Goal: Download file/media

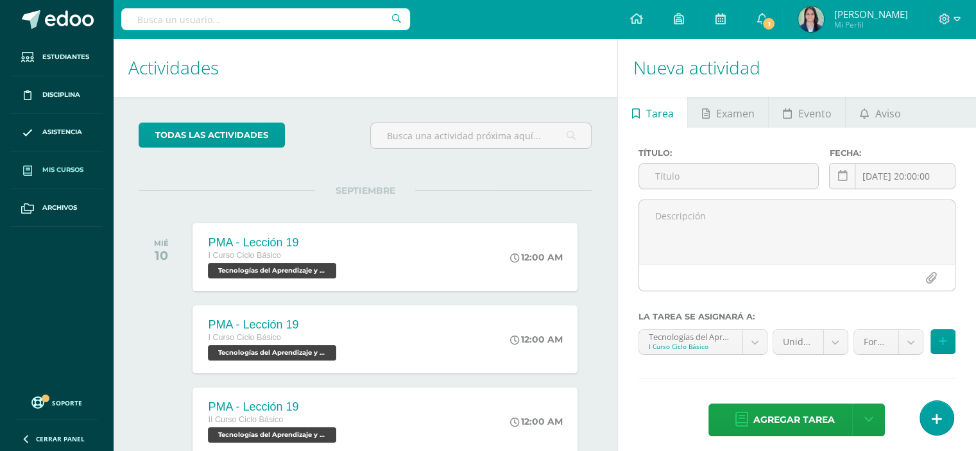
scroll to position [6, 0]
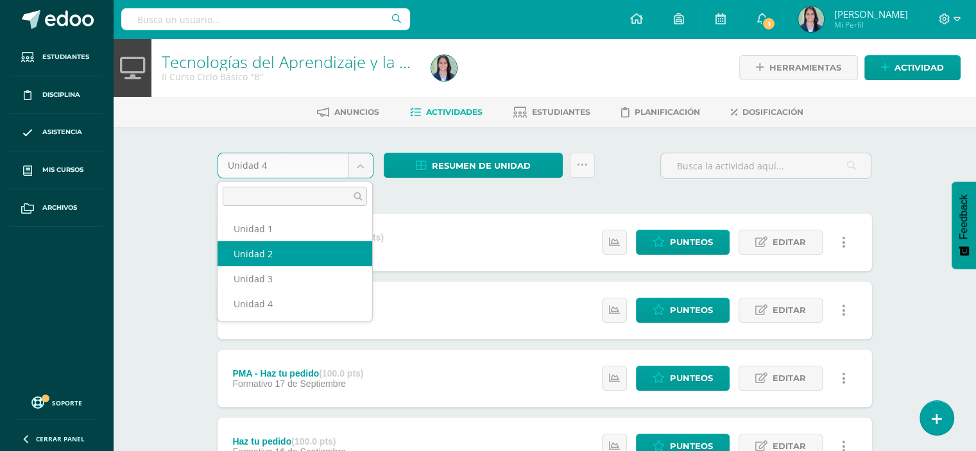
select select "Unidad 2"
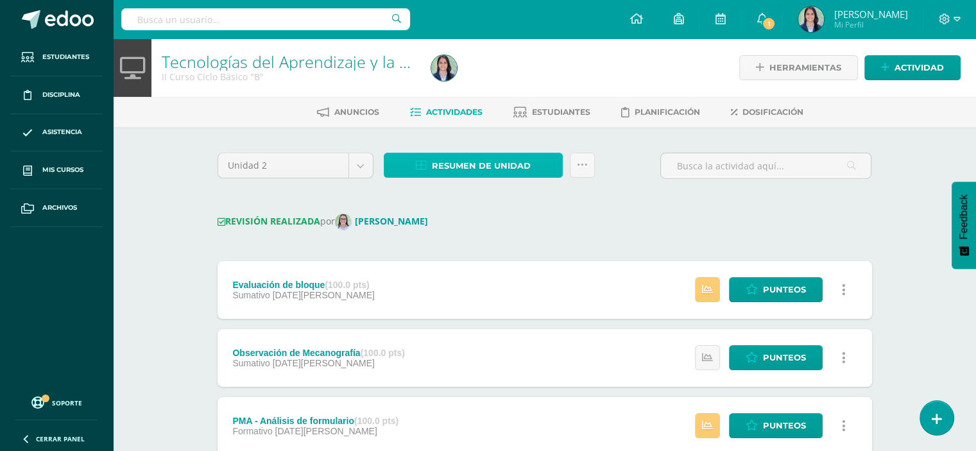
click at [472, 169] on span "Resumen de unidad" at bounding box center [481, 166] width 99 height 24
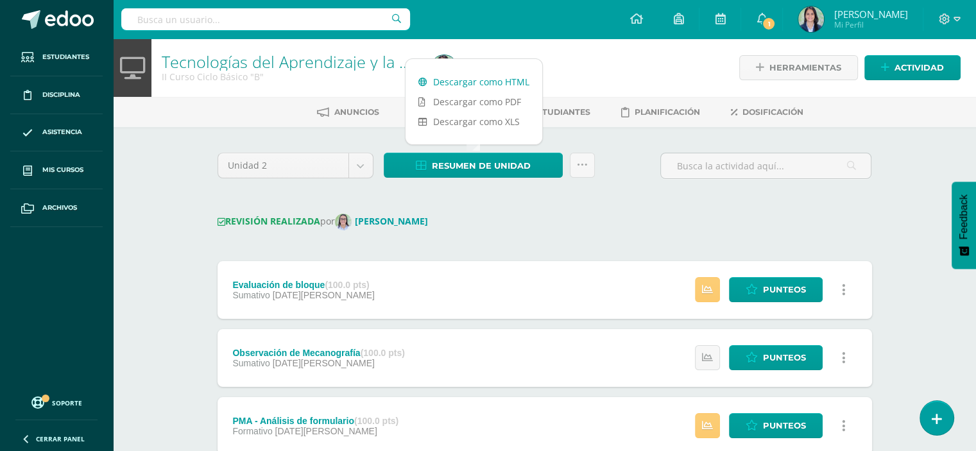
click at [483, 81] on link "Descargar como HTML" at bounding box center [473, 82] width 137 height 20
